Goal: Task Accomplishment & Management: Manage account settings

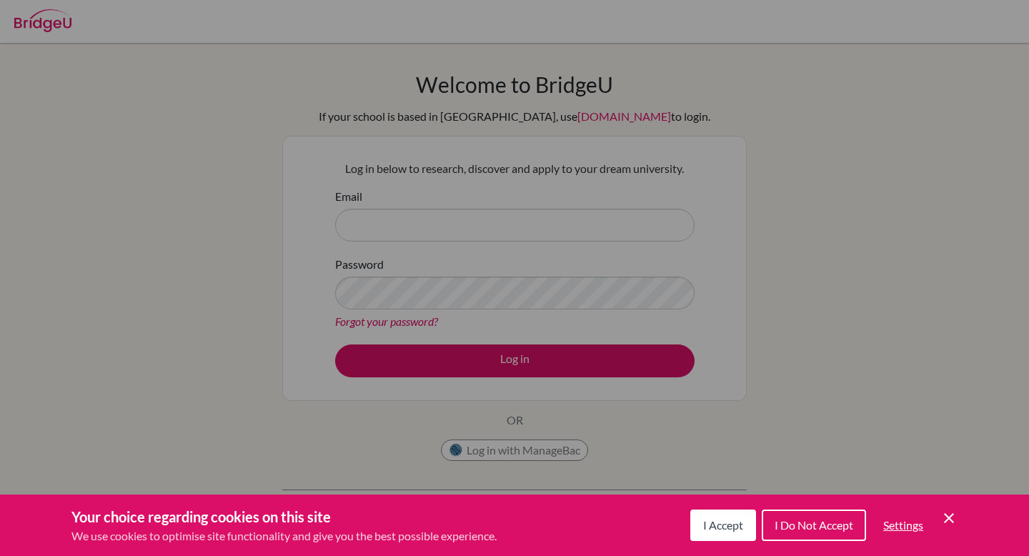
click at [714, 523] on span "I Accept" at bounding box center [723, 525] width 40 height 14
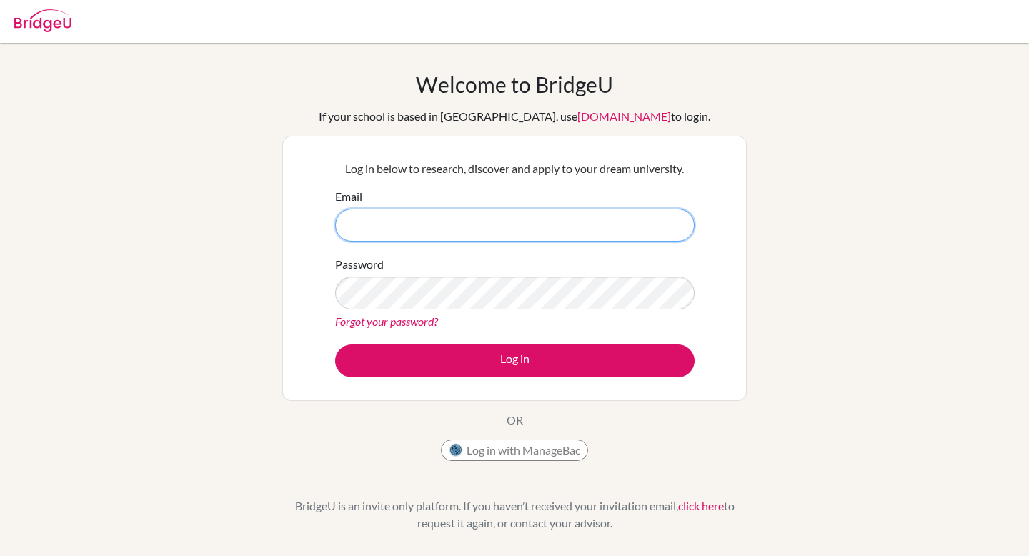
click at [388, 228] on input "Email" at bounding box center [515, 225] width 360 height 33
type input "eking@cas.ac.ma"
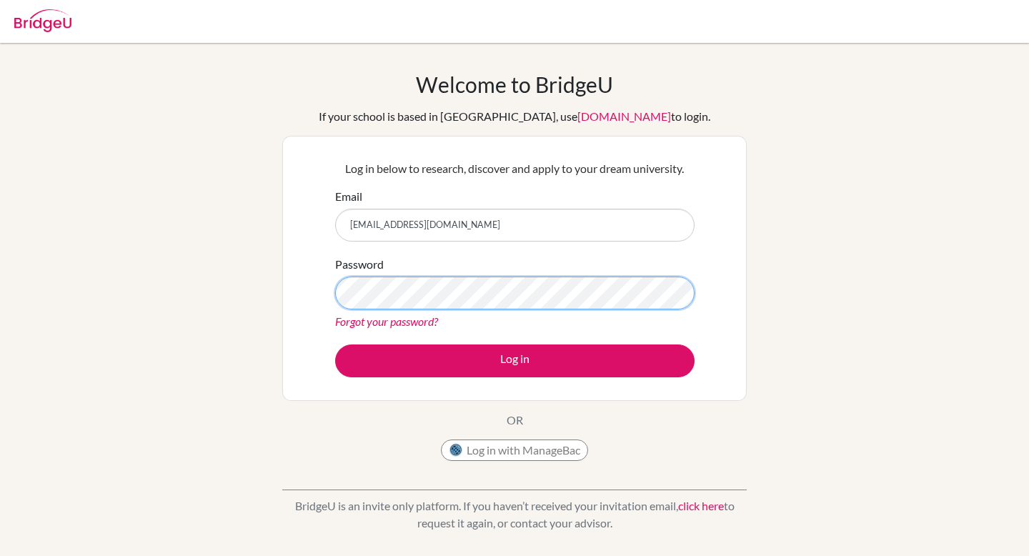
click at [335, 345] on button "Log in" at bounding box center [515, 361] width 360 height 33
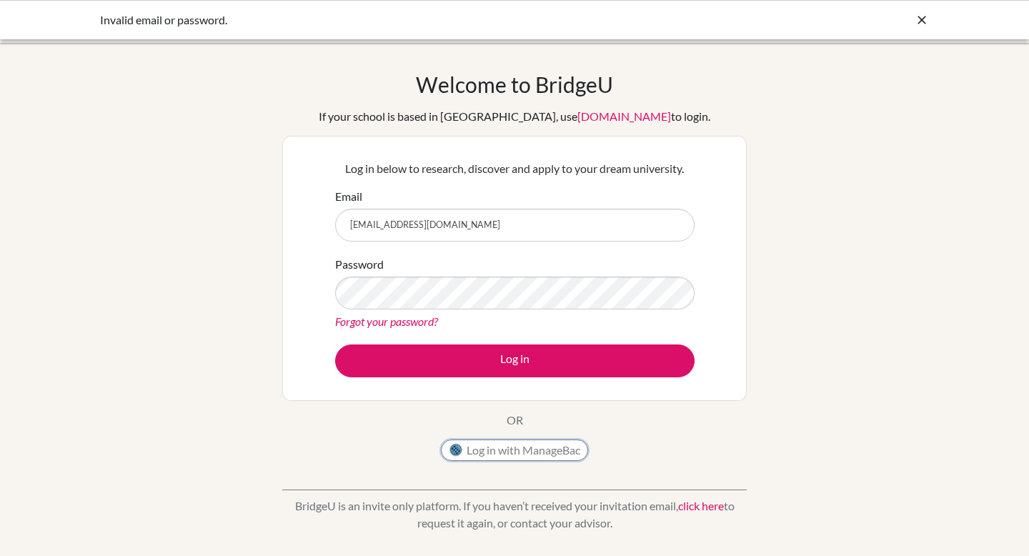
click at [492, 448] on button "Log in with ManageBac" at bounding box center [514, 450] width 147 height 21
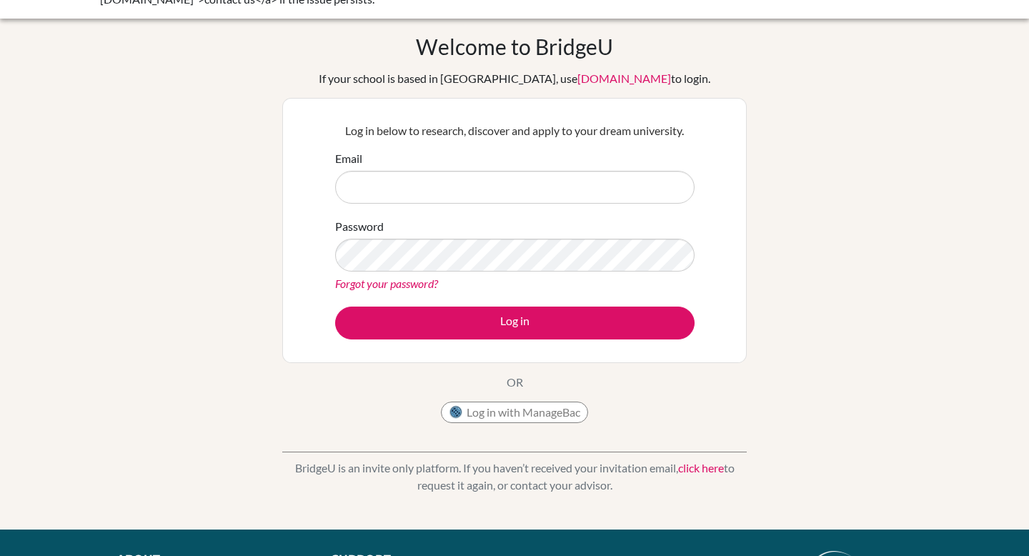
scroll to position [43, 0]
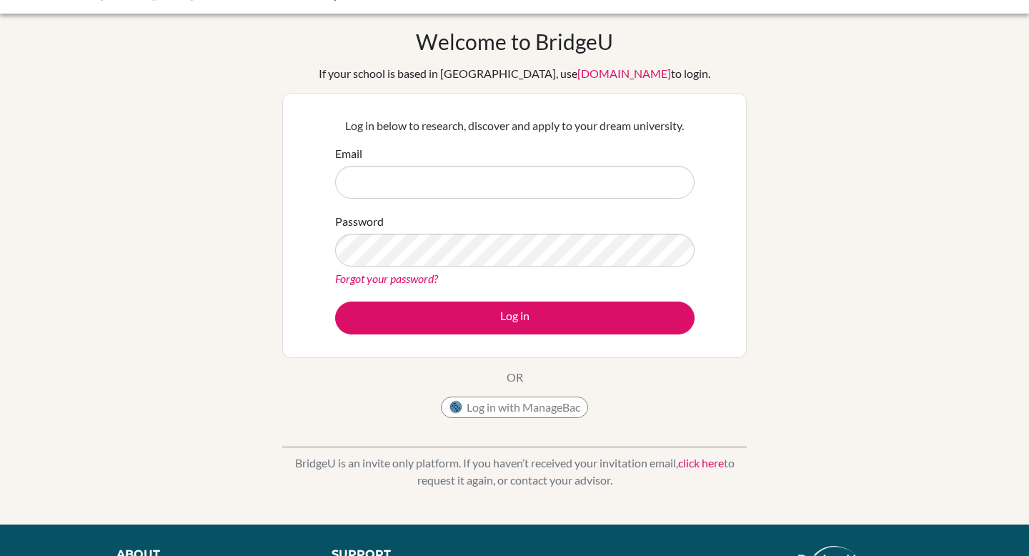
click at [695, 465] on link "click here" at bounding box center [701, 463] width 46 height 14
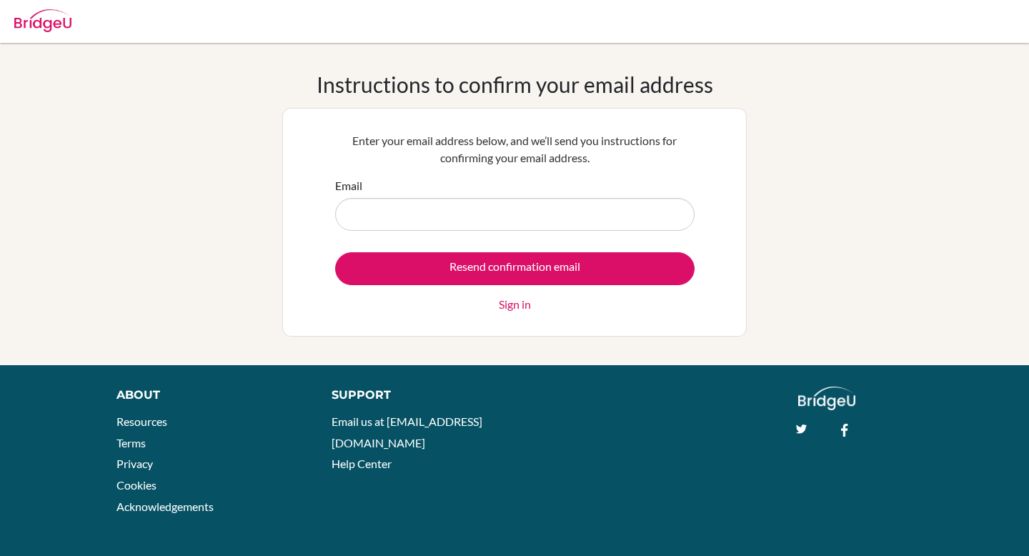
click at [383, 217] on input "Email" at bounding box center [515, 214] width 360 height 33
type input "[EMAIL_ADDRESS][DOMAIN_NAME]"
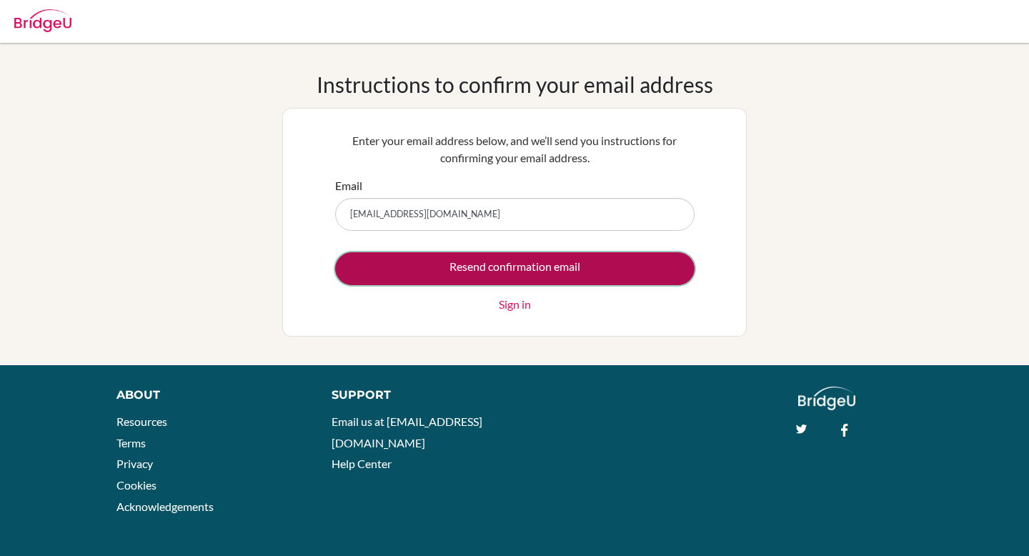
click at [434, 279] on input "Resend confirmation email" at bounding box center [515, 268] width 360 height 33
